Goal: Navigation & Orientation: Find specific page/section

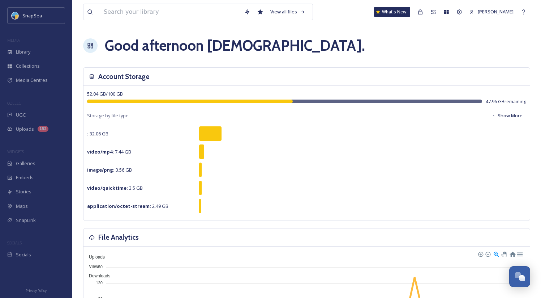
click at [328, 47] on div "Good afternoon Adham ." at bounding box center [306, 46] width 447 height 22
click at [421, 11] on icon at bounding box center [420, 11] width 4 height 5
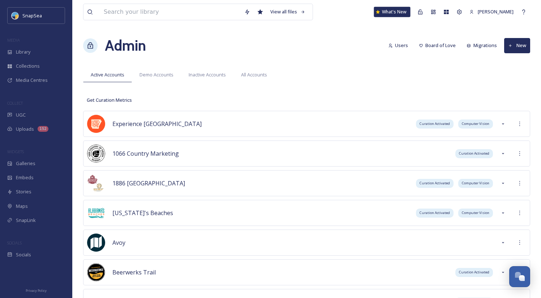
scroll to position [2435, 0]
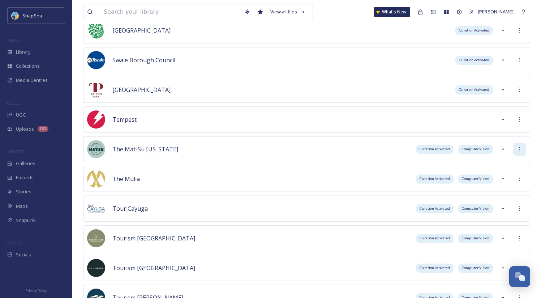
click at [518, 147] on icon at bounding box center [520, 149] width 6 height 6
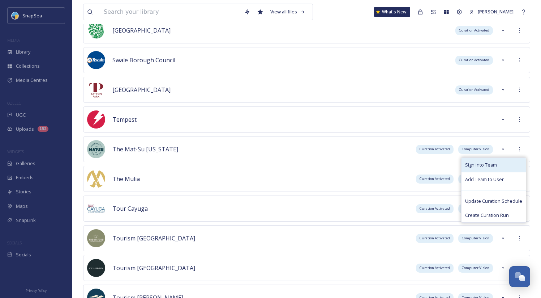
click at [504, 161] on div "Sign into Team" at bounding box center [494, 165] width 64 height 14
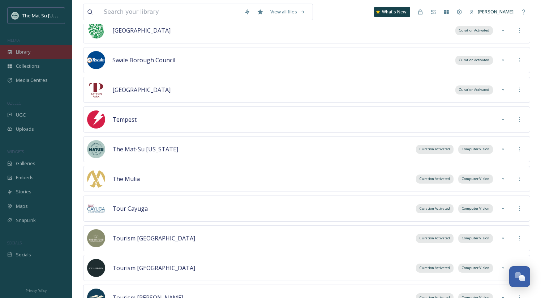
click at [53, 48] on div "Library" at bounding box center [36, 52] width 72 height 14
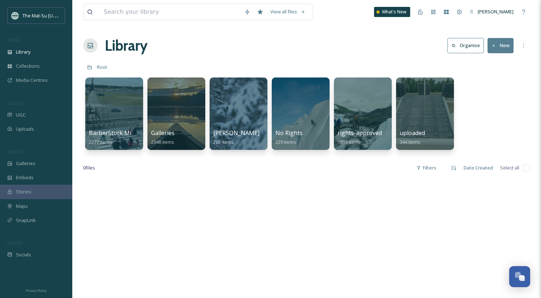
click at [255, 60] on div "Root" at bounding box center [306, 67] width 447 height 14
click at [225, 53] on div "Library Organise New" at bounding box center [306, 46] width 447 height 22
click at [124, 129] on div at bounding box center [114, 114] width 59 height 74
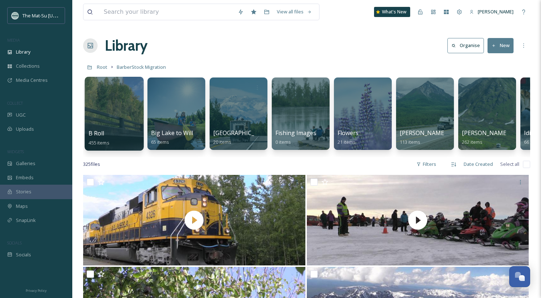
click at [98, 133] on span "B Roll" at bounding box center [97, 133] width 16 height 8
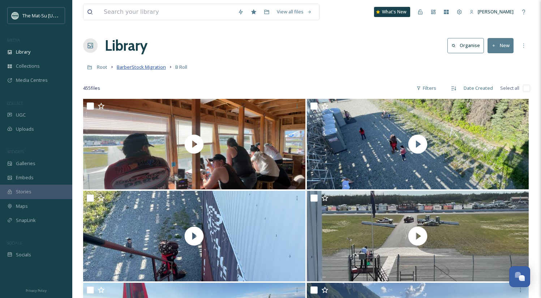
click at [154, 70] on span "BarberStock Migration" at bounding box center [141, 67] width 49 height 7
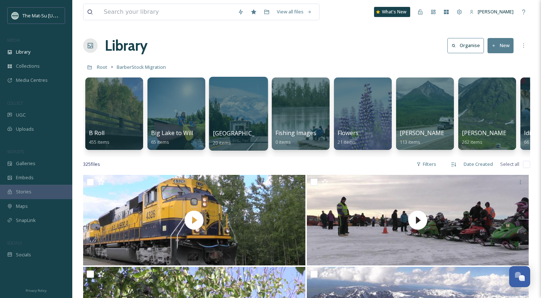
click at [235, 131] on span "[GEOGRAPHIC_DATA]" at bounding box center [242, 133] width 59 height 8
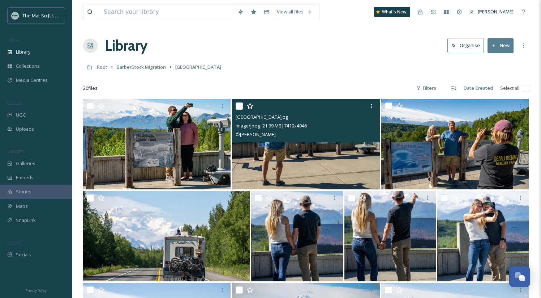
click at [268, 150] on img at bounding box center [305, 144] width 147 height 90
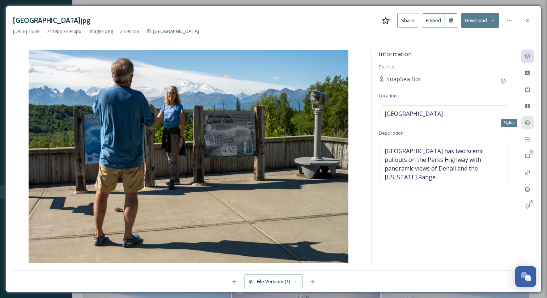
click at [527, 122] on icon at bounding box center [527, 123] width 6 height 6
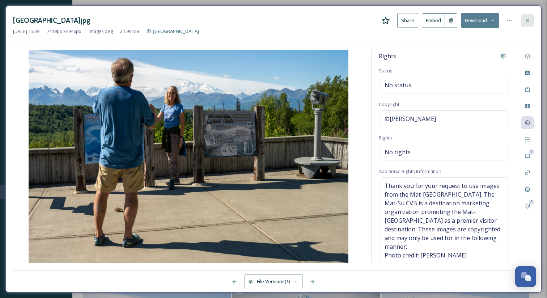
click at [530, 24] on div at bounding box center [527, 20] width 13 height 13
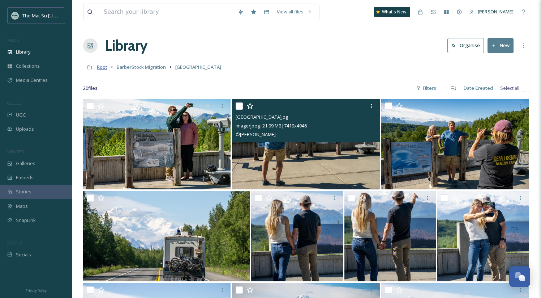
click at [104, 66] on span "Root" at bounding box center [102, 67] width 10 height 7
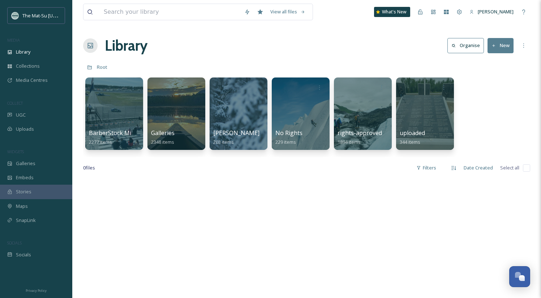
click at [243, 66] on div "Root" at bounding box center [306, 67] width 447 height 14
